Goal: Information Seeking & Learning: Learn about a topic

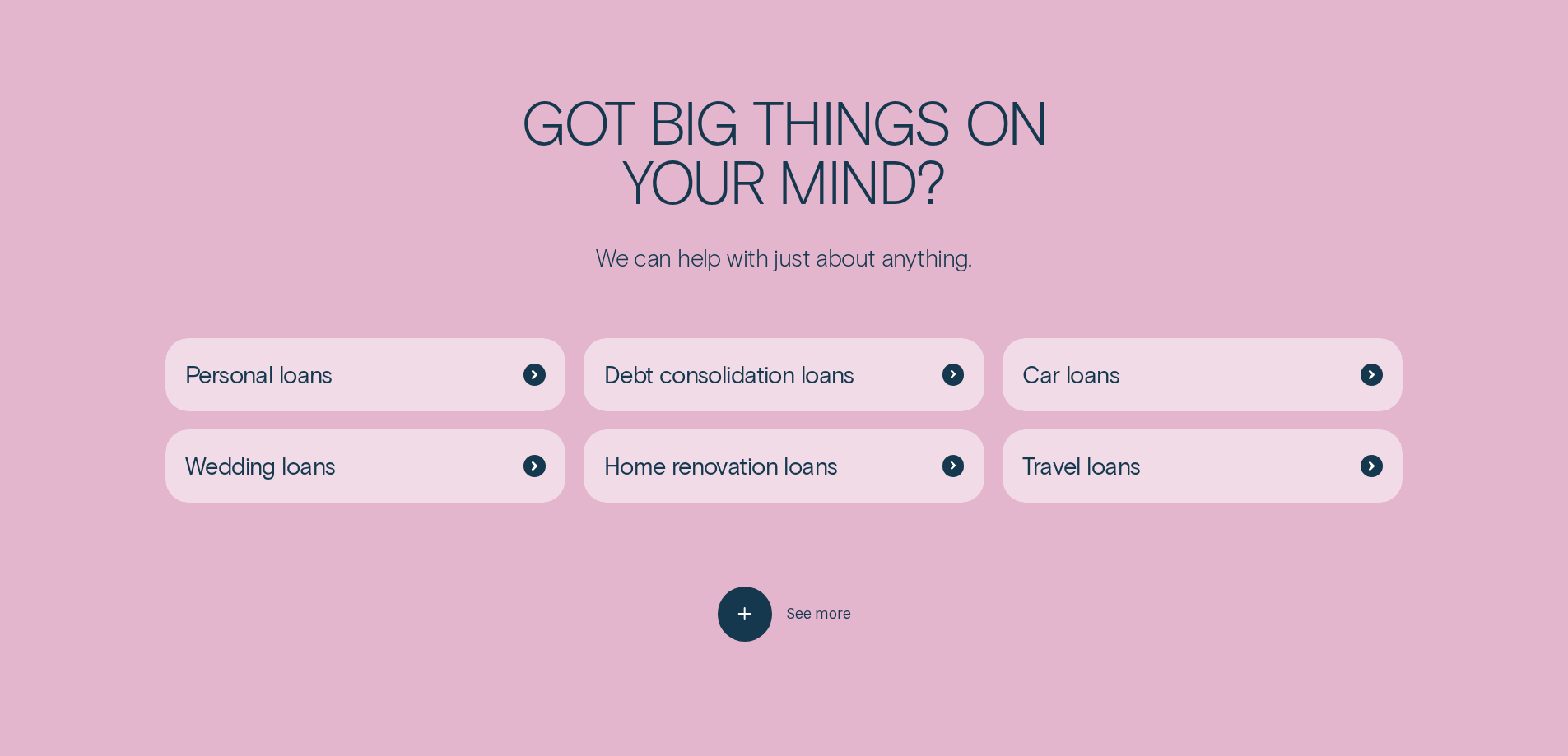
scroll to position [4367, 0]
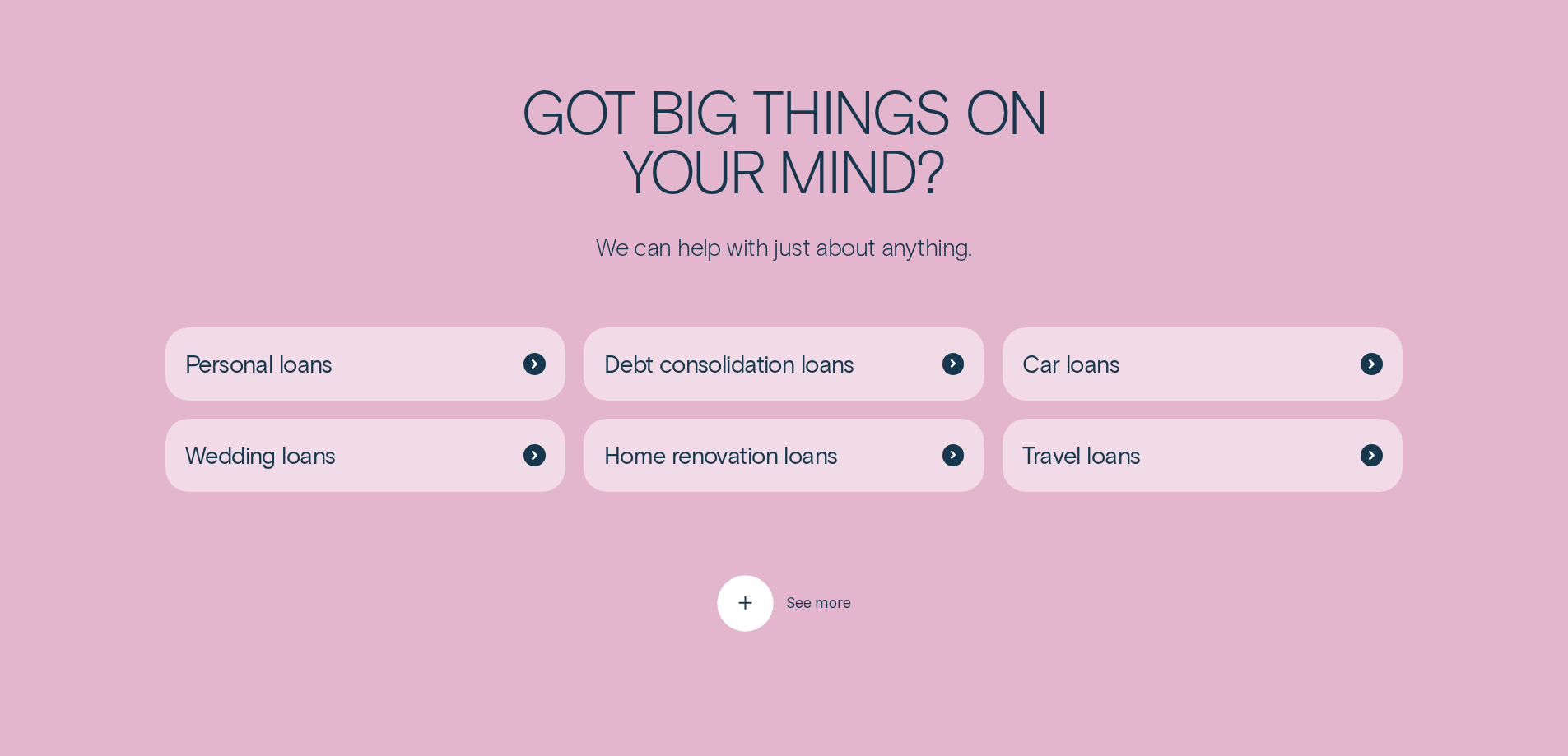
click at [742, 591] on icon "button" at bounding box center [745, 603] width 28 height 25
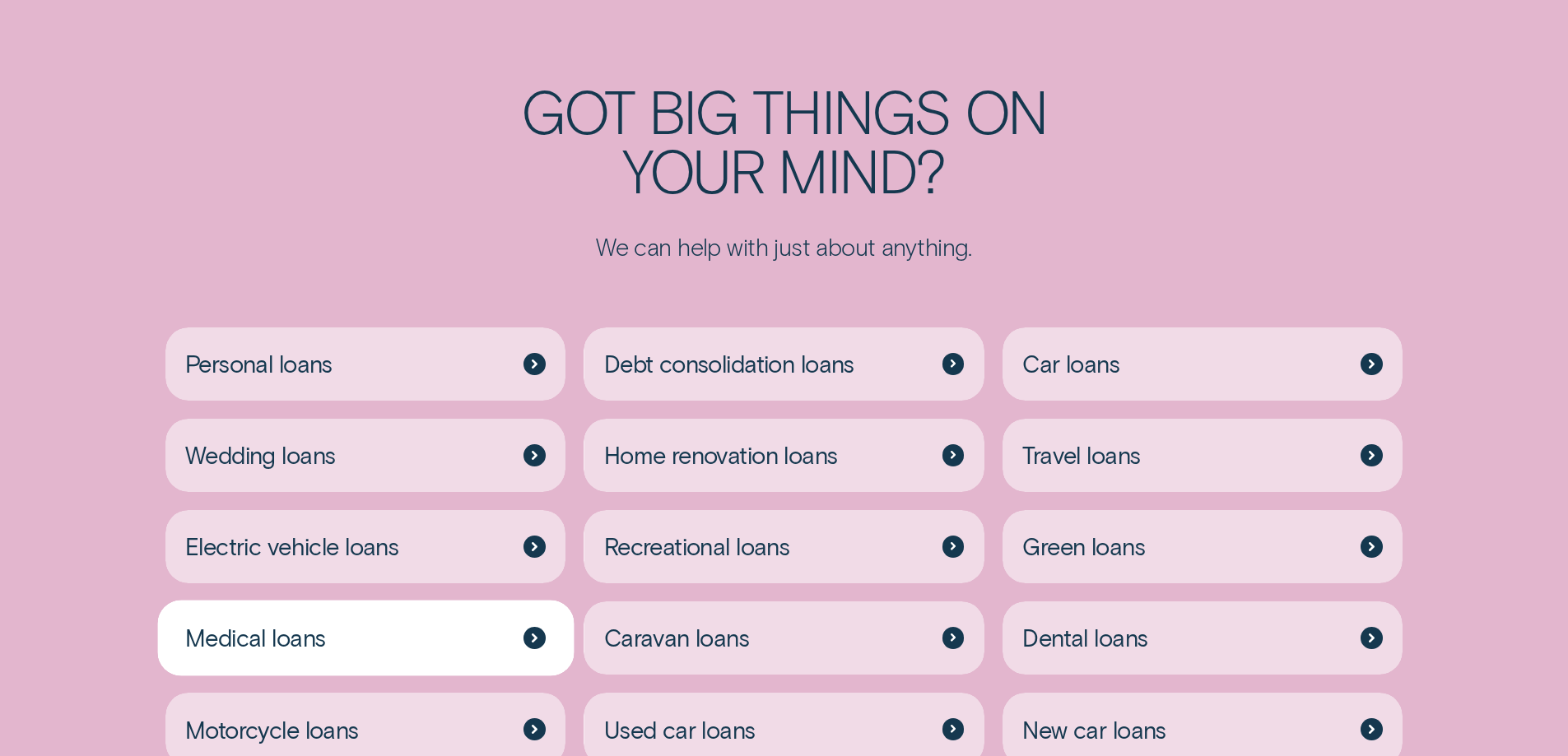
click at [495, 601] on div "Medical loans" at bounding box center [365, 638] width 401 height 73
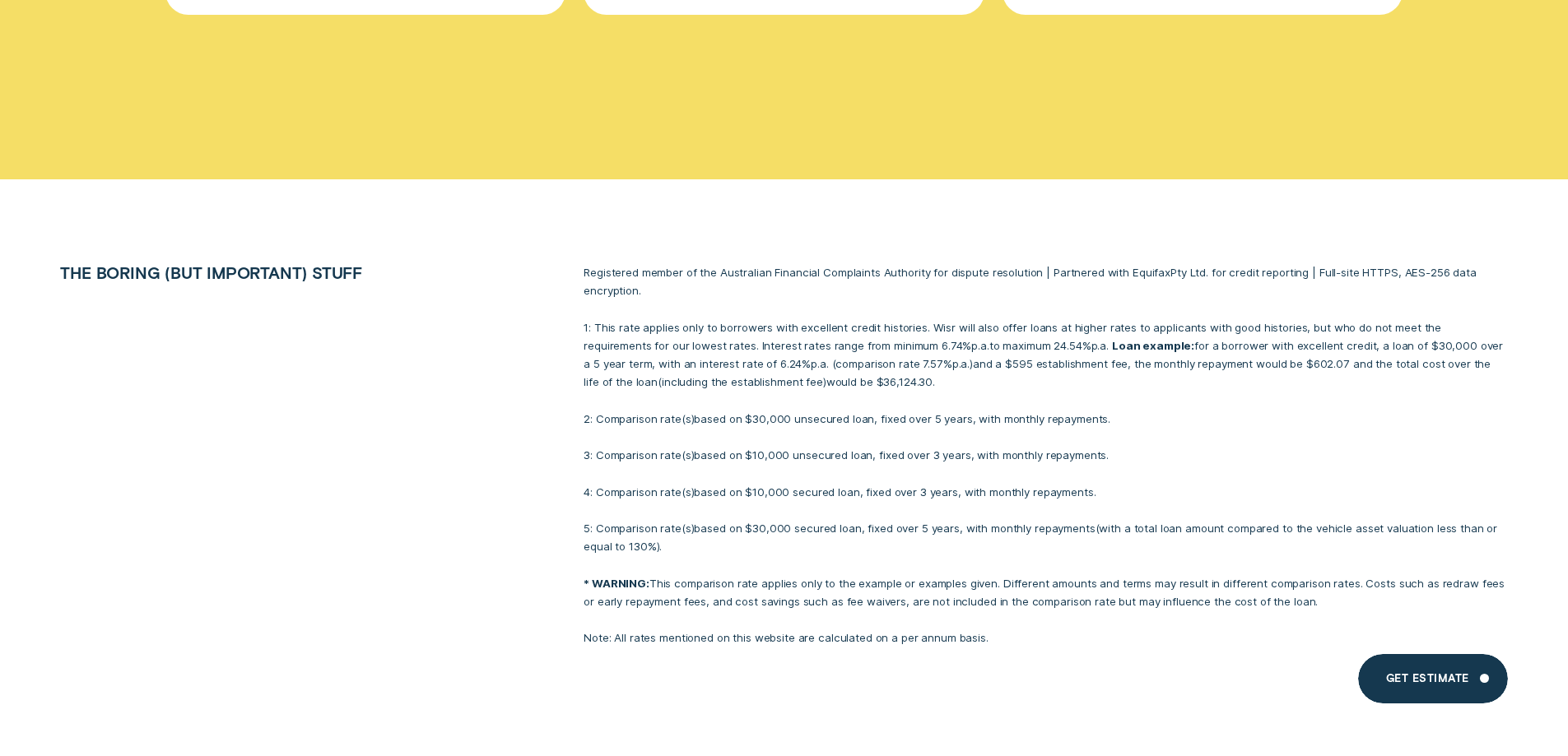
scroll to position [10508, 0]
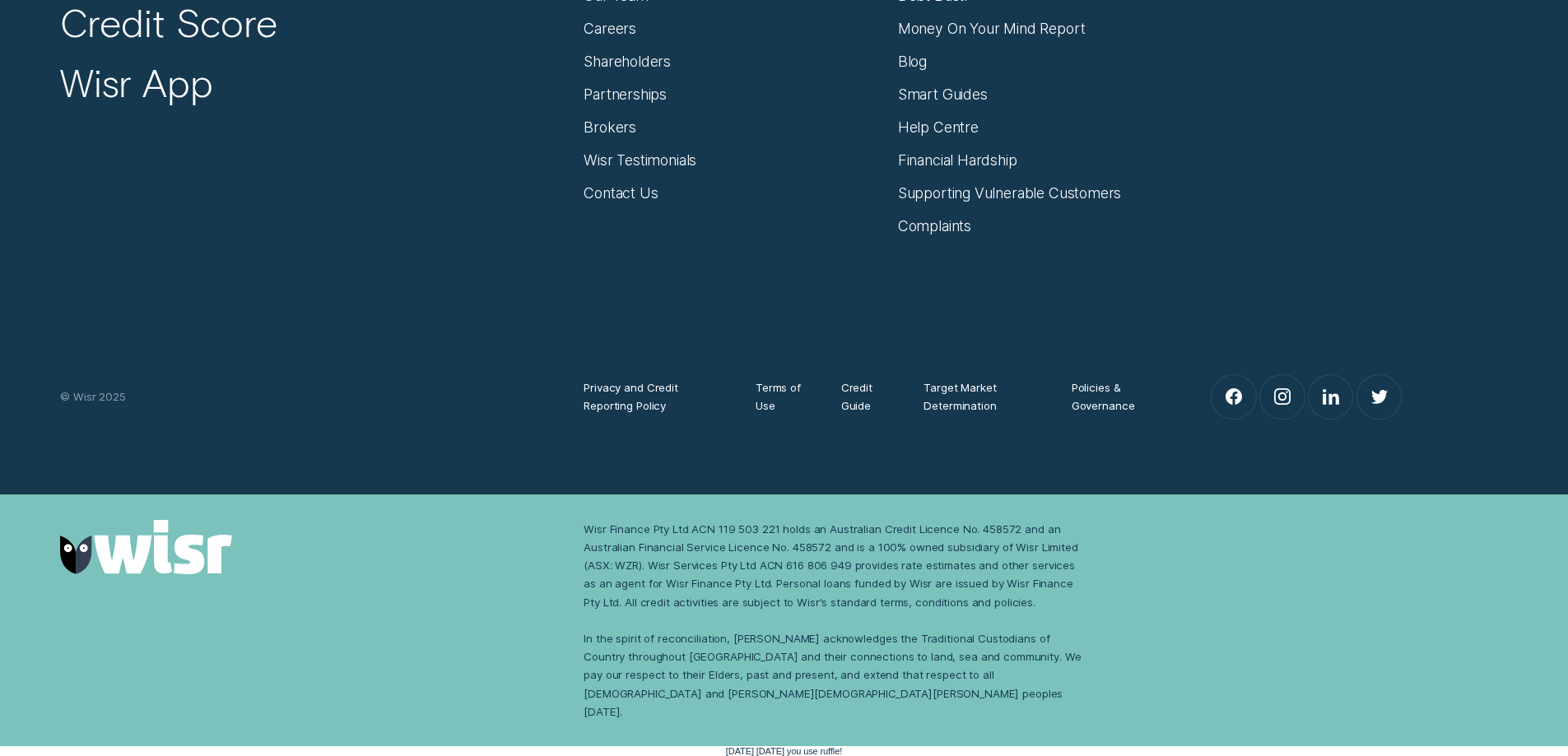
scroll to position [4367, 0]
